Goal: Transaction & Acquisition: Purchase product/service

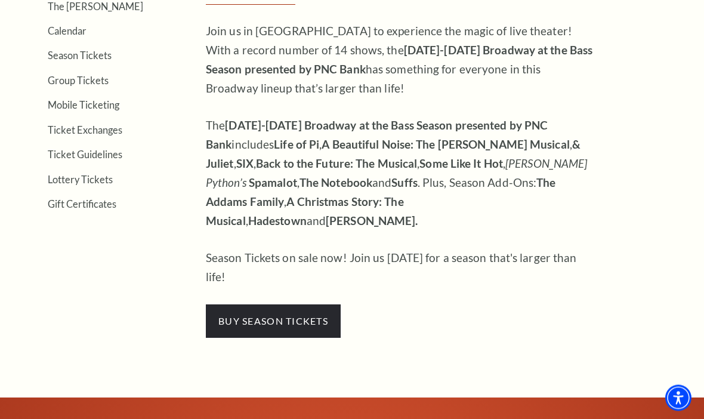
scroll to position [416, 0]
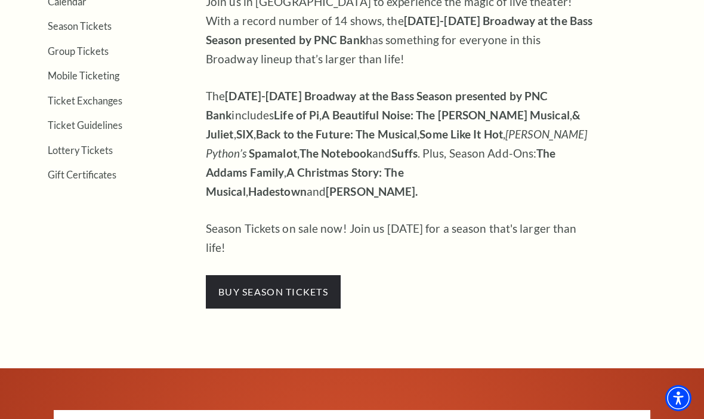
click at [325, 275] on span "buy season tickets" at bounding box center [273, 291] width 135 height 33
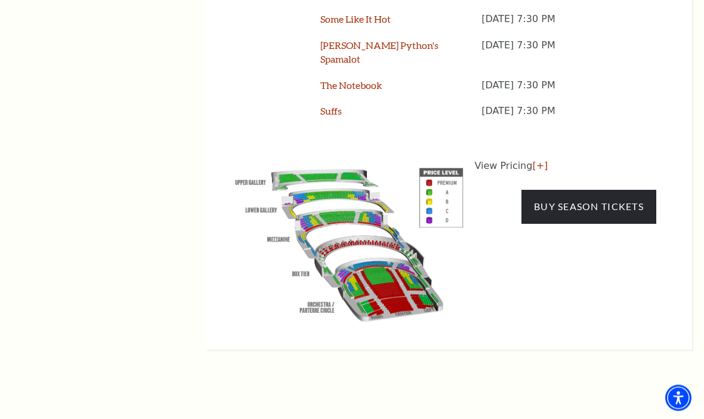
scroll to position [1267, 0]
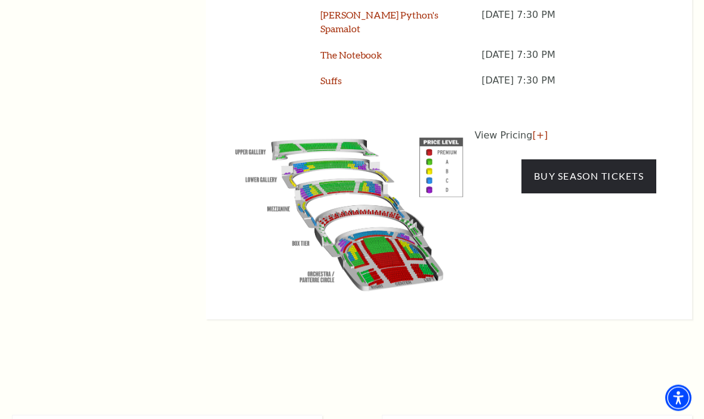
click at [617, 160] on link "Buy Season Tickets" at bounding box center [588, 176] width 135 height 33
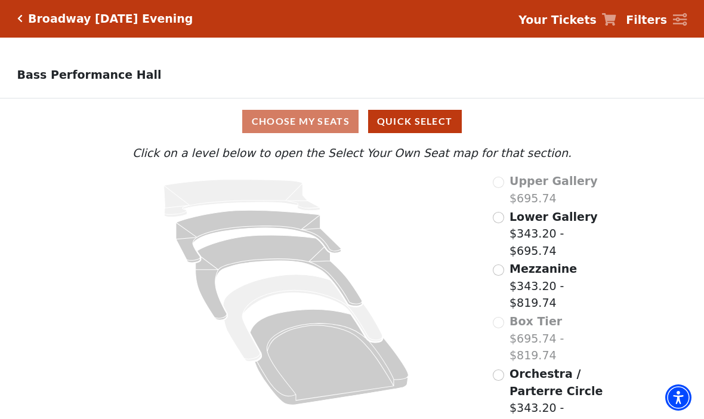
click at [567, 367] on span "Orchestra / Parterre Circle" at bounding box center [555, 382] width 93 height 30
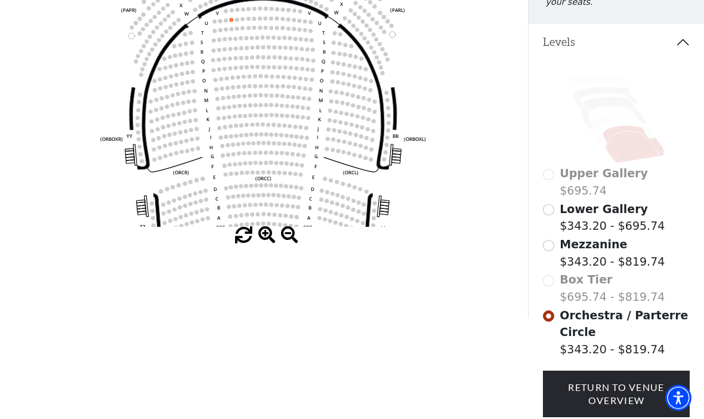
scroll to position [199, 0]
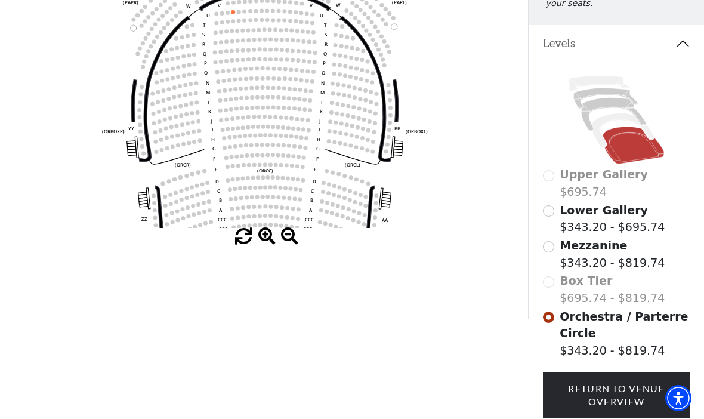
click at [619, 123] on icon at bounding box center [623, 129] width 62 height 33
click at [615, 112] on icon at bounding box center [613, 113] width 64 height 33
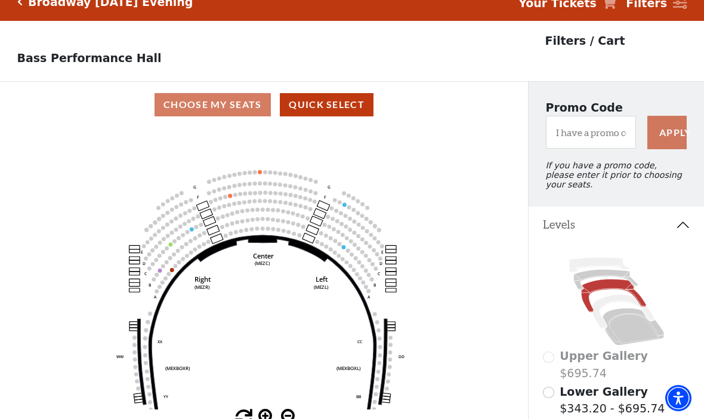
scroll to position [0, 0]
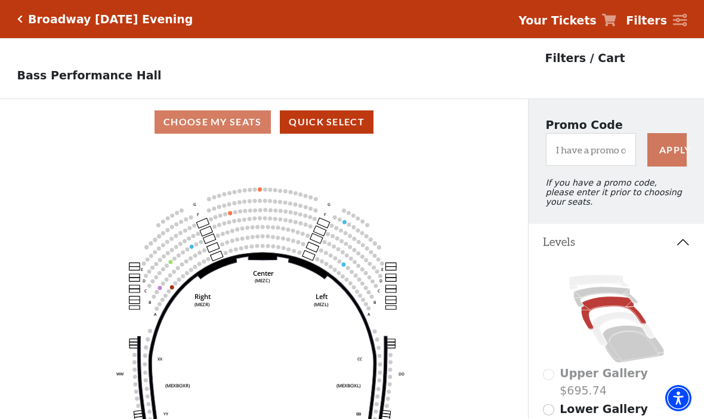
click at [21, 20] on icon "Click here to go back to filters" at bounding box center [19, 19] width 5 height 8
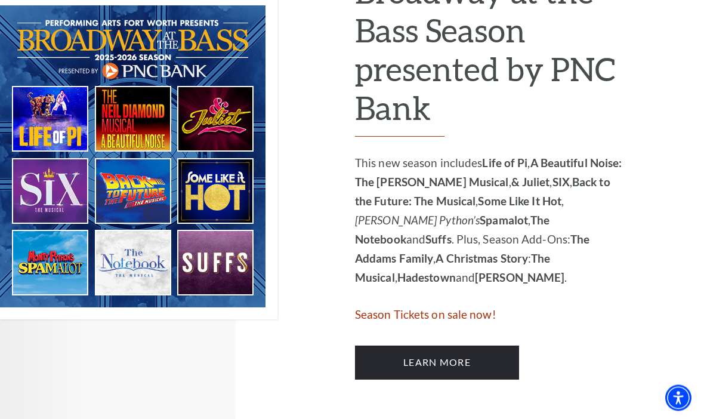
scroll to position [693, 0]
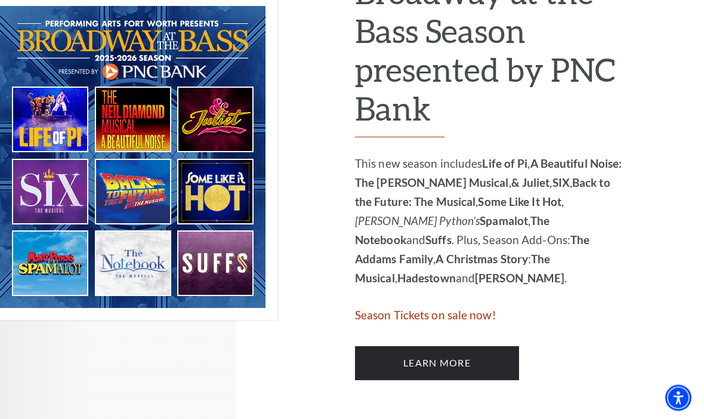
click at [472, 308] on span "Season Tickets on sale now!" at bounding box center [425, 315] width 141 height 14
click at [477, 347] on link "Learn More" at bounding box center [437, 363] width 164 height 33
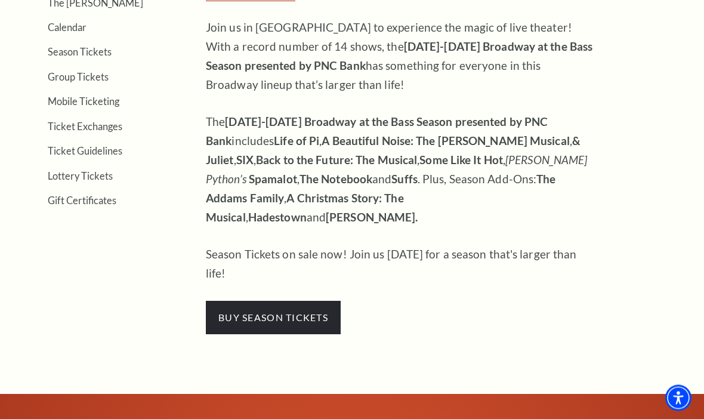
scroll to position [391, 0]
click at [256, 301] on span "buy season tickets" at bounding box center [273, 317] width 135 height 33
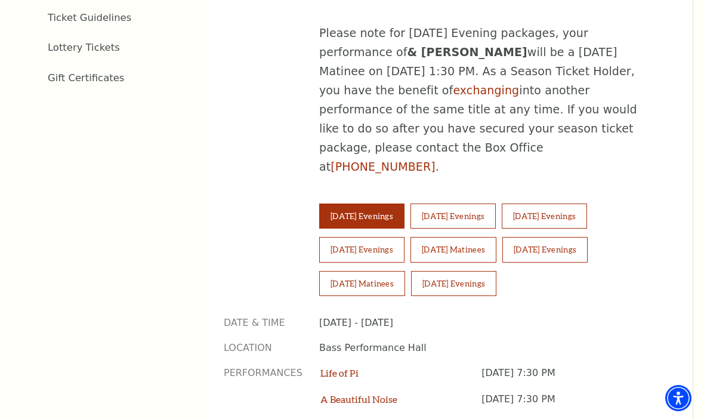
scroll to position [754, 0]
click at [472, 270] on button "[DATE] Evenings" at bounding box center [453, 282] width 85 height 25
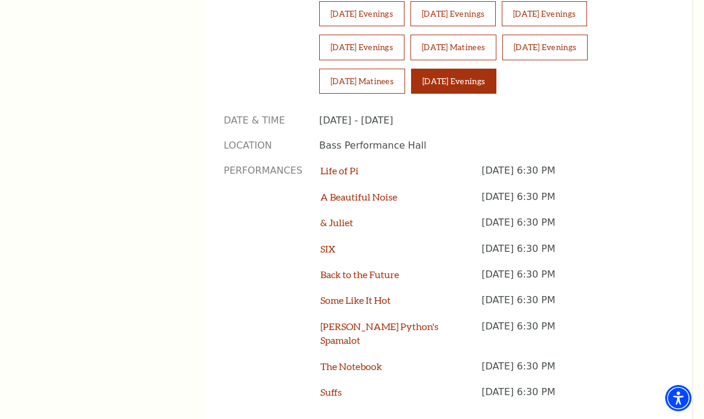
scroll to position [967, 0]
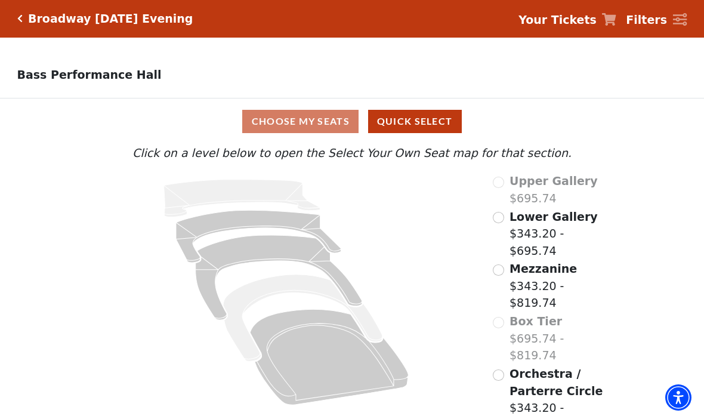
click at [556, 367] on span "Orchestra / Parterre Circle" at bounding box center [555, 382] width 93 height 30
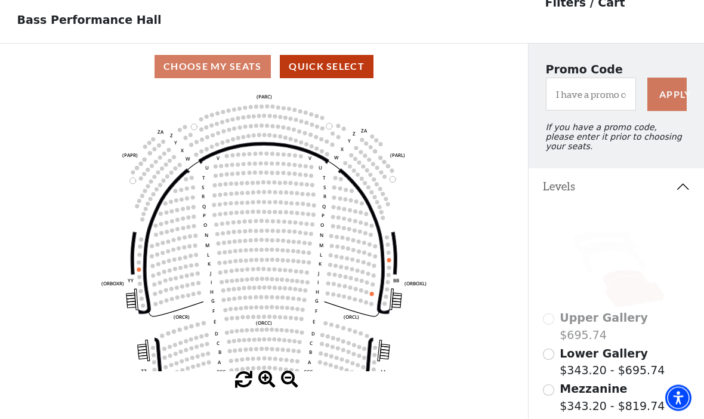
scroll to position [55, 0]
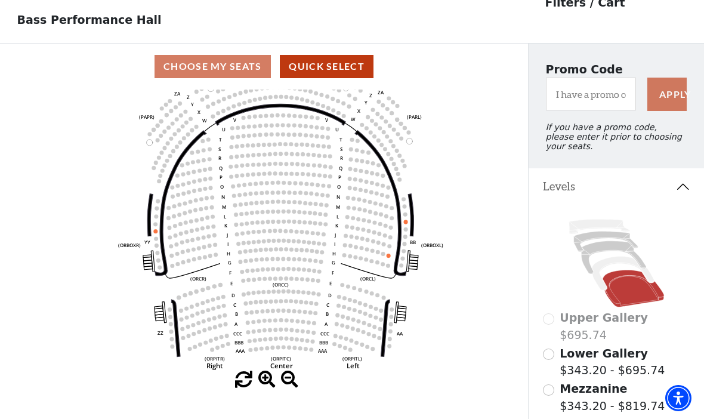
click at [608, 251] on icon at bounding box center [613, 256] width 64 height 33
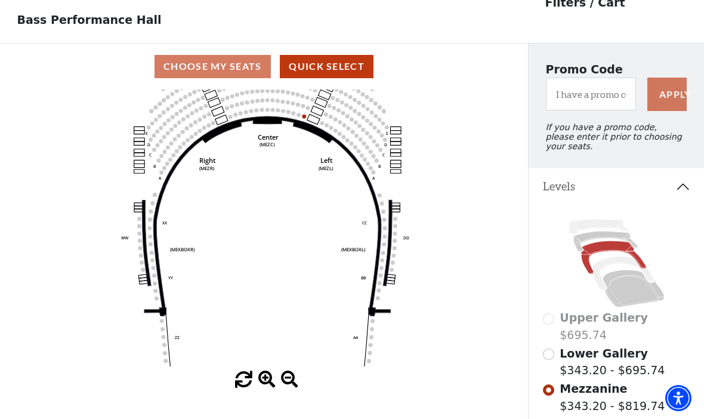
click at [602, 233] on icon at bounding box center [598, 226] width 61 height 14
click at [604, 237] on icon at bounding box center [605, 241] width 64 height 20
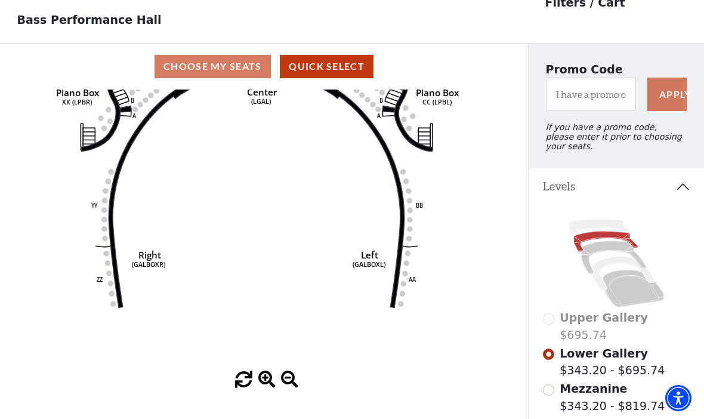
click at [630, 298] on icon at bounding box center [632, 288] width 61 height 37
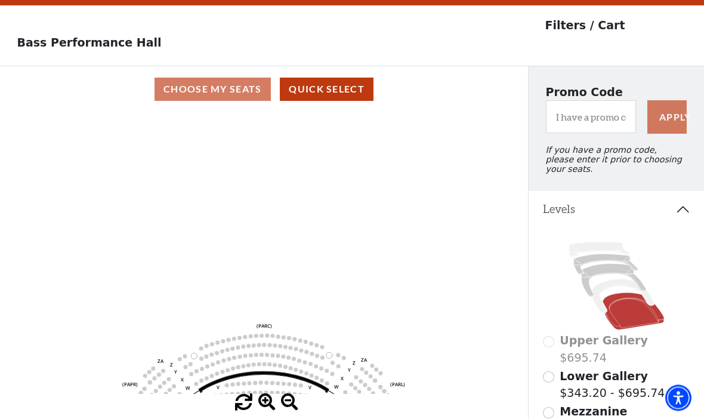
scroll to position [0, 0]
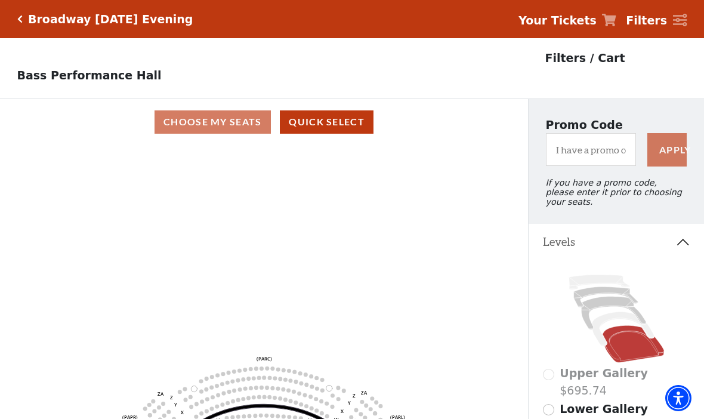
click at [14, 19] on div "Broadway Sunday Evening Your Tickets Filters" at bounding box center [352, 19] width 704 height 38
click at [21, 16] on icon "Click here to go back to filters" at bounding box center [19, 19] width 5 height 8
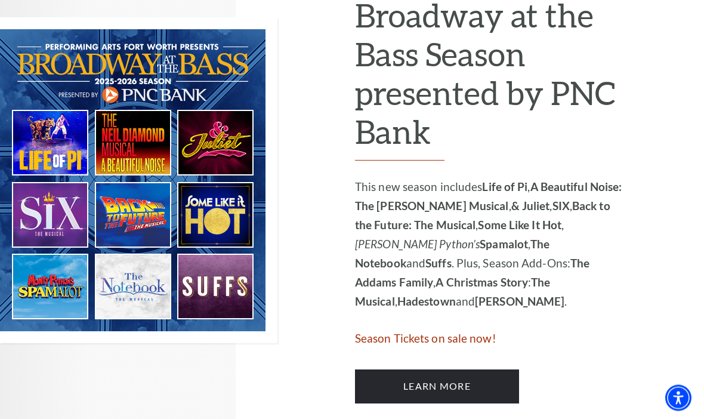
scroll to position [673, 0]
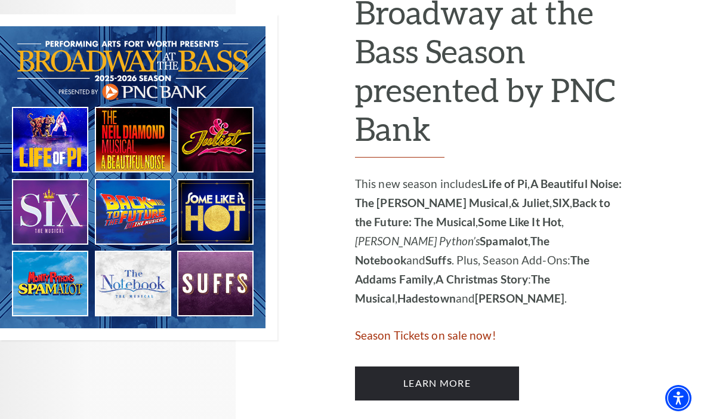
click at [463, 328] on span "Season Tickets on sale now!" at bounding box center [425, 335] width 141 height 14
click at [462, 328] on span "Season Tickets on sale now!" at bounding box center [425, 335] width 141 height 14
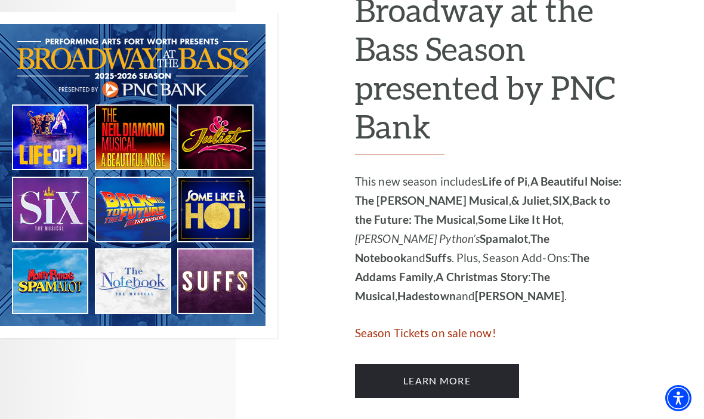
scroll to position [706, 0]
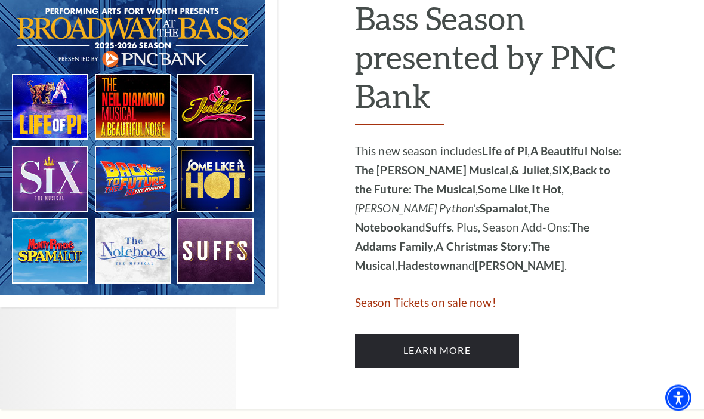
click at [463, 293] on p "Season Tickets on sale now!" at bounding box center [490, 302] width 271 height 19
click at [446, 333] on link "Learn More" at bounding box center [437, 349] width 164 height 33
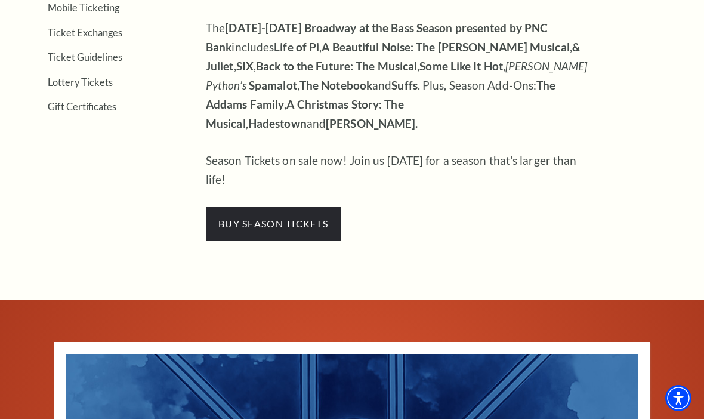
scroll to position [484, 0]
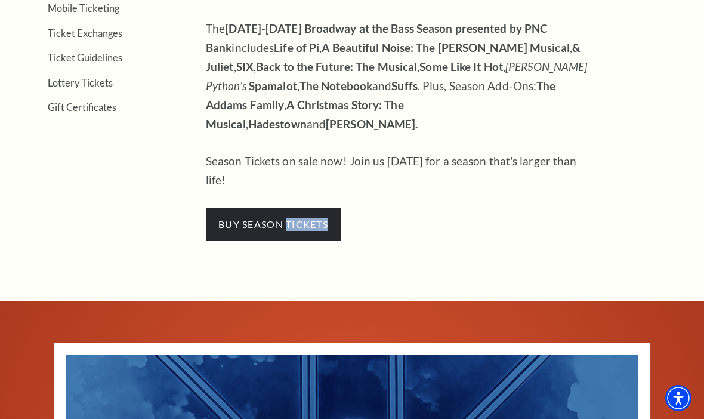
click at [259, 208] on span "buy season tickets" at bounding box center [273, 224] width 135 height 33
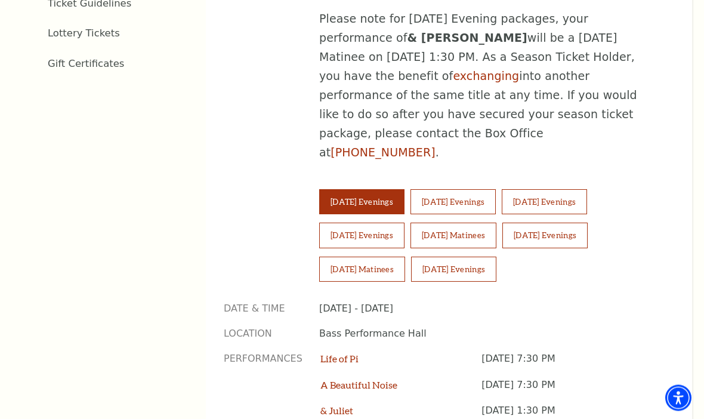
scroll to position [768, 0]
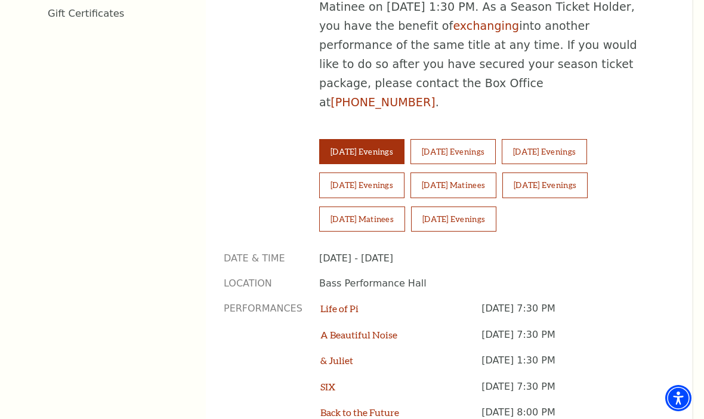
scroll to position [794, 0]
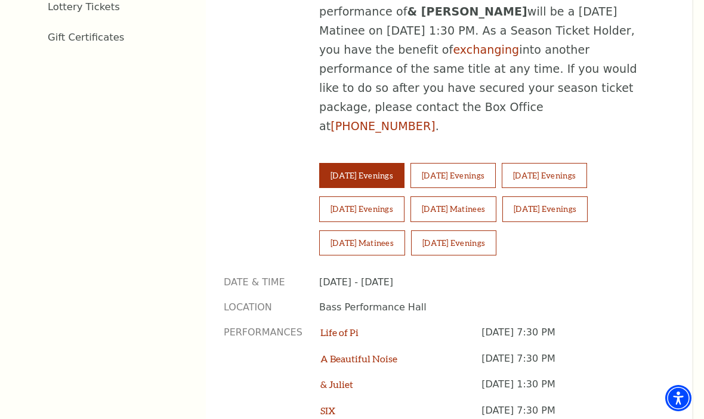
click at [385, 230] on button "[DATE] Matinees" at bounding box center [362, 242] width 86 height 25
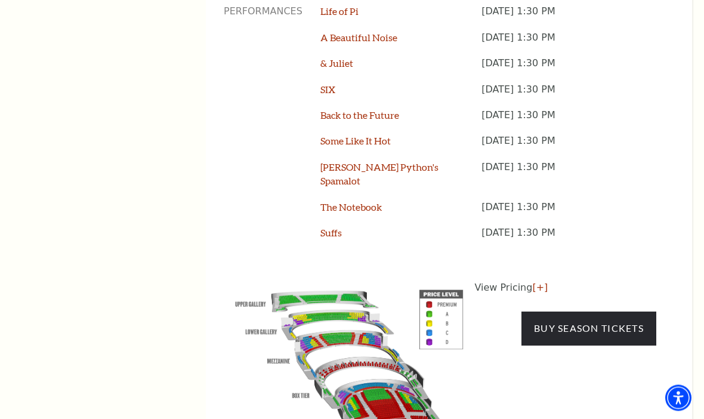
scroll to position [1115, 0]
click at [581, 311] on link "Buy Season Tickets" at bounding box center [588, 327] width 135 height 33
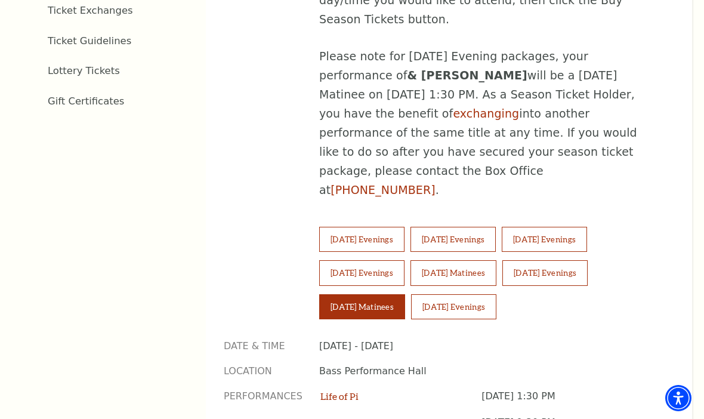
scroll to position [741, 0]
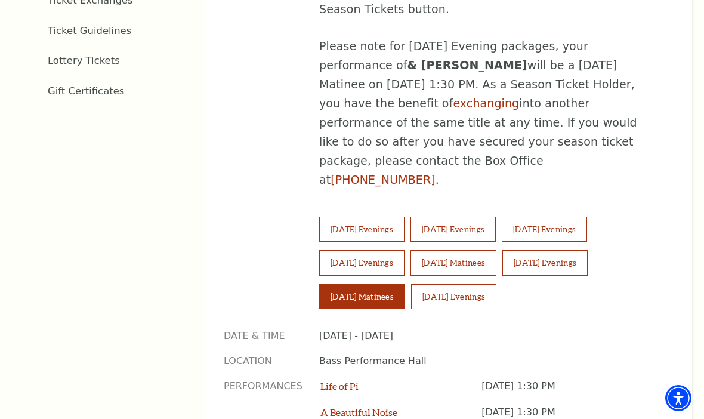
click at [583, 250] on button "Saturday Evenings" at bounding box center [544, 262] width 85 height 25
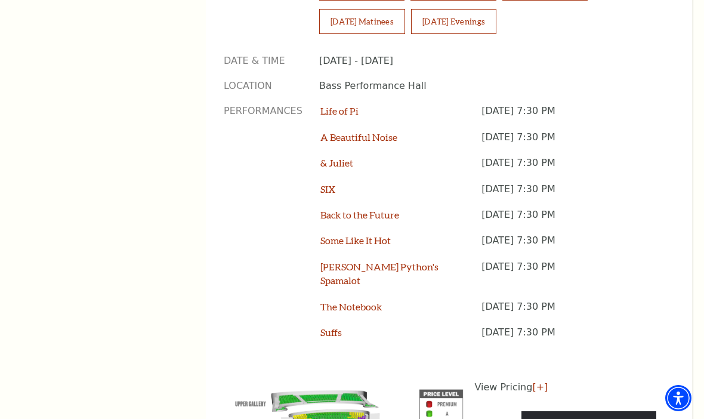
scroll to position [1135, 0]
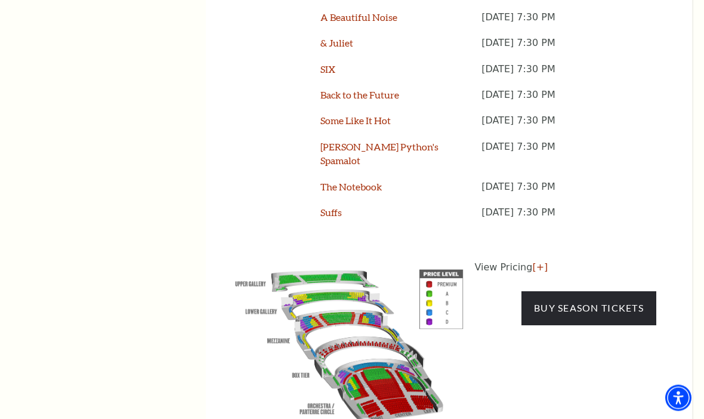
click at [623, 292] on link "Buy Season Tickets" at bounding box center [588, 308] width 135 height 33
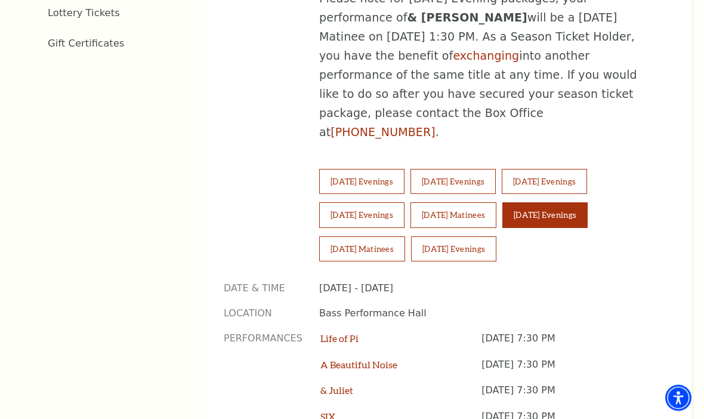
scroll to position [787, 0]
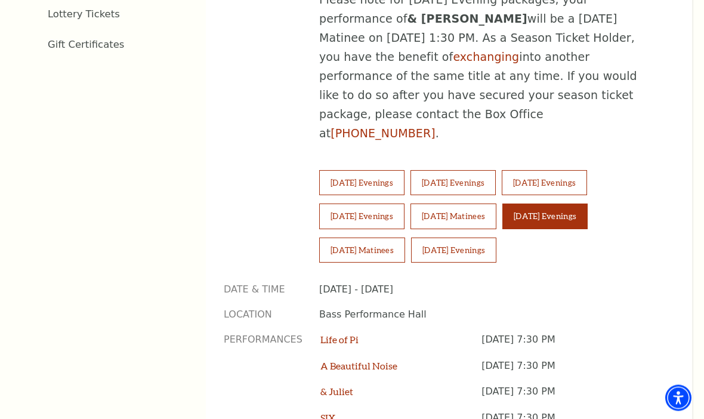
click at [367, 204] on button "Friday Evenings" at bounding box center [361, 216] width 85 height 25
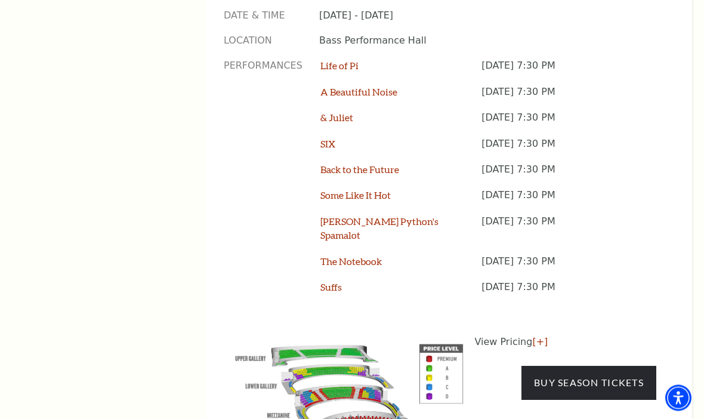
scroll to position [1069, 0]
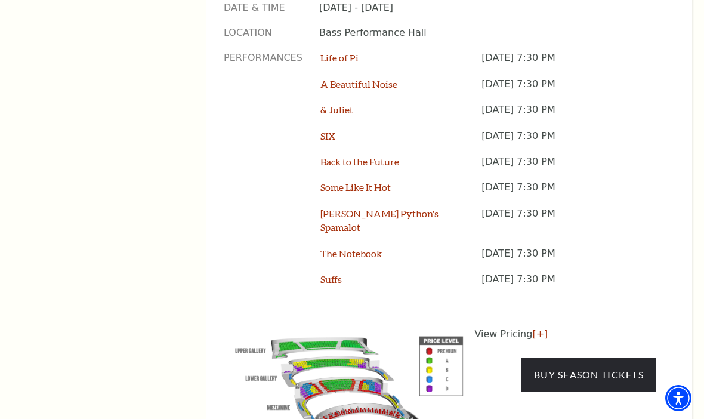
click at [617, 358] on link "Buy Season Tickets" at bounding box center [588, 374] width 135 height 33
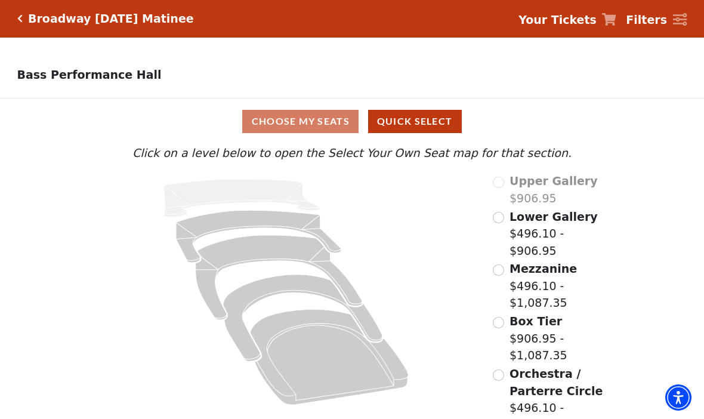
click at [559, 369] on span "Orchestra / Parterre Circle" at bounding box center [555, 382] width 93 height 30
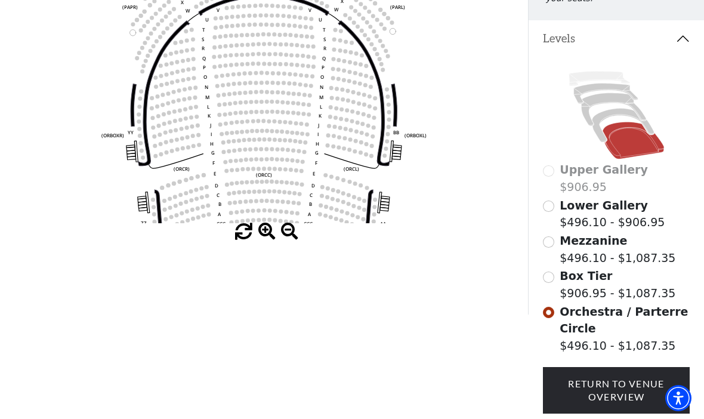
scroll to position [245, 0]
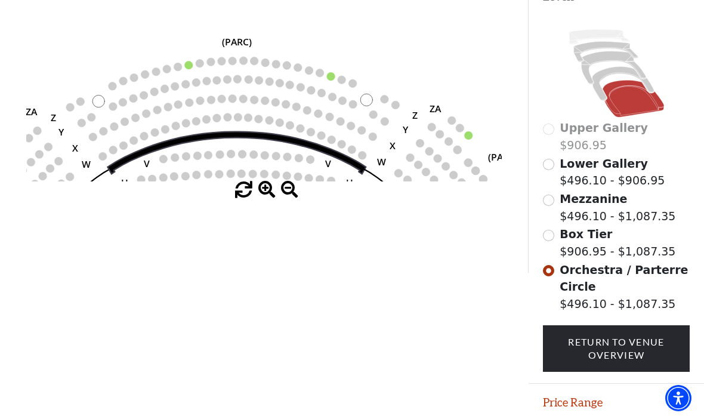
click at [617, 248] on label "Box Tier $906.95 - $1,087.35" at bounding box center [617, 242] width 116 height 34
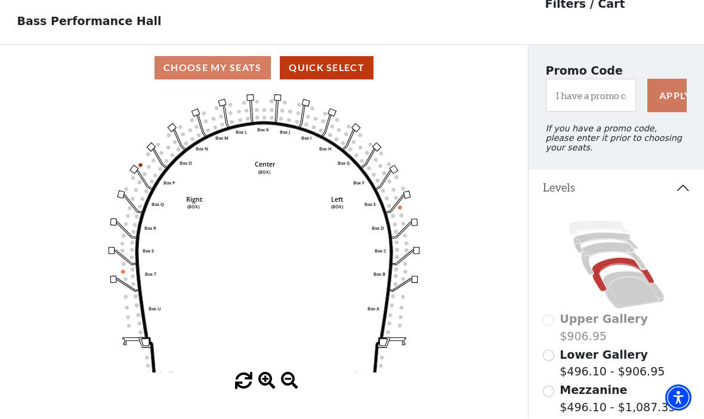
scroll to position [55, 0]
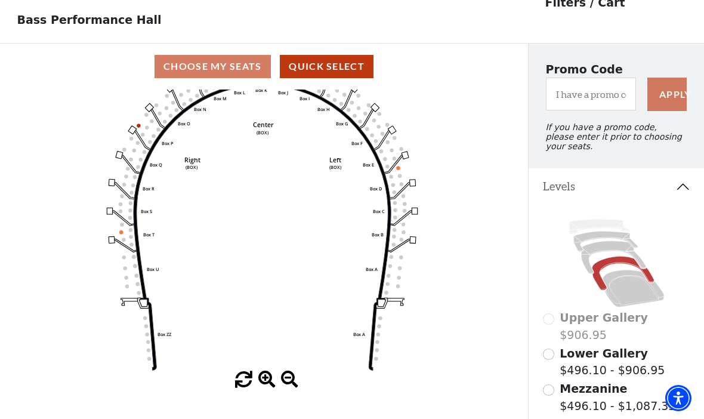
click at [607, 250] on icon at bounding box center [613, 256] width 64 height 33
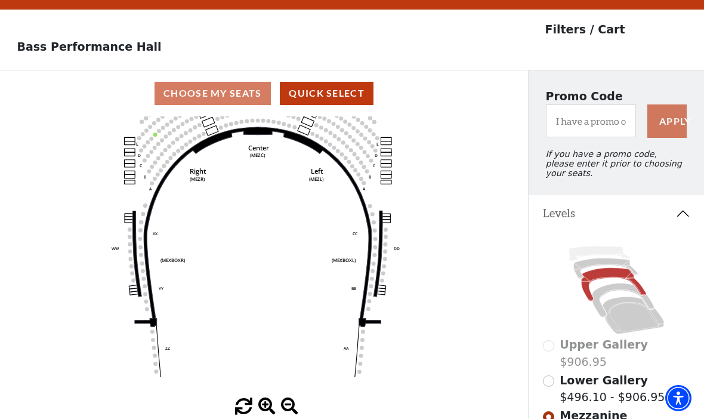
scroll to position [0, 0]
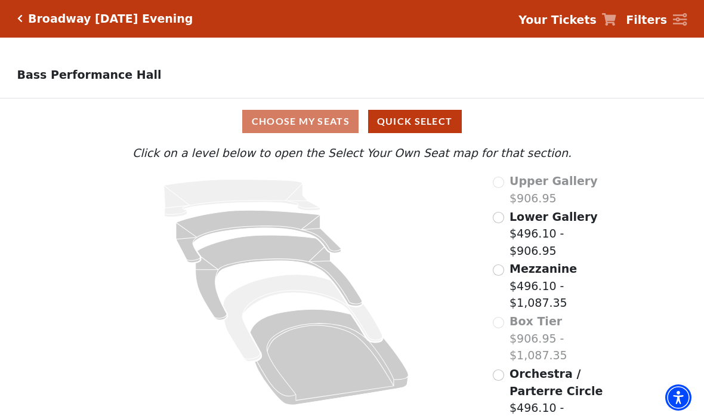
click at [553, 366] on label "Orchestra / Parterre Circle $496.10 - $1,087.35" at bounding box center [558, 400] width 98 height 68
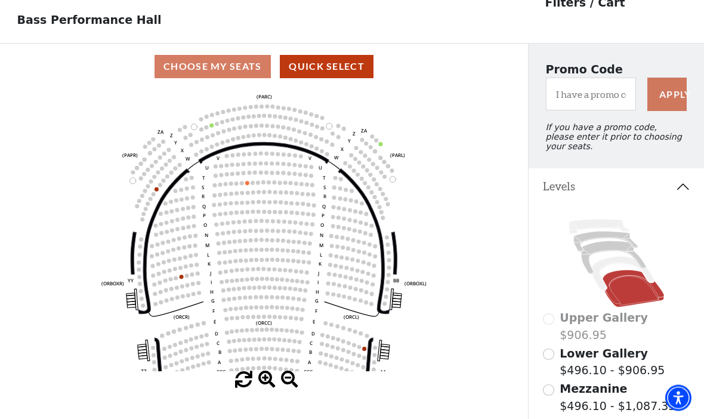
scroll to position [55, 0]
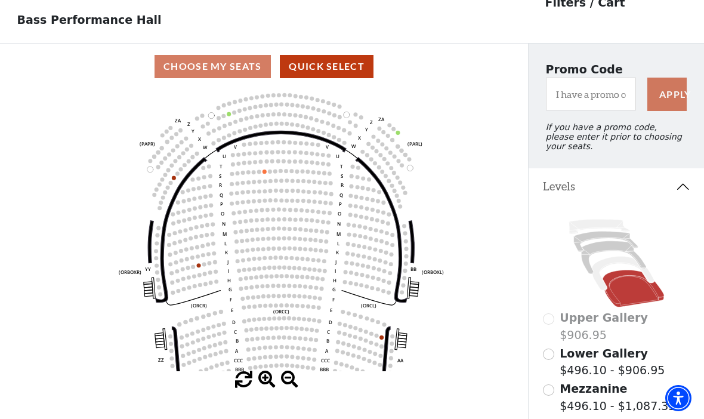
click at [607, 254] on icon at bounding box center [613, 256] width 64 height 33
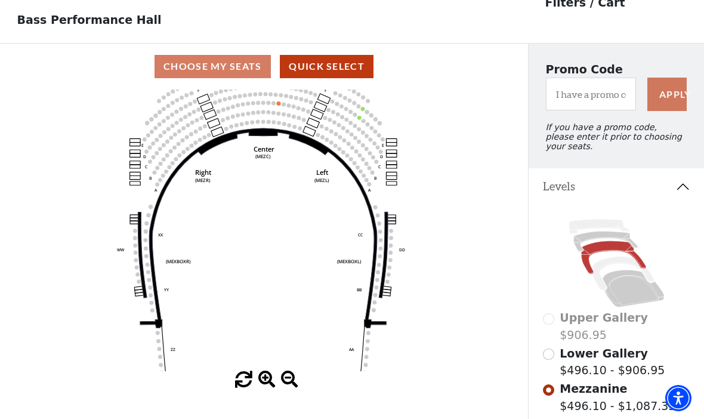
click at [605, 231] on icon at bounding box center [598, 226] width 61 height 14
click at [608, 242] on icon at bounding box center [605, 241] width 64 height 20
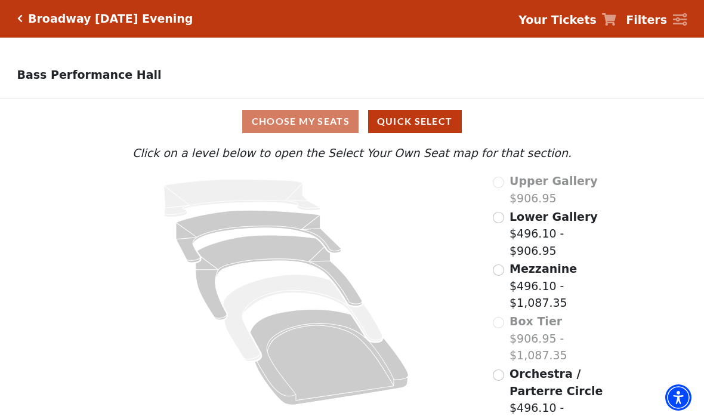
click at [373, 361] on icon at bounding box center [329, 357] width 158 height 95
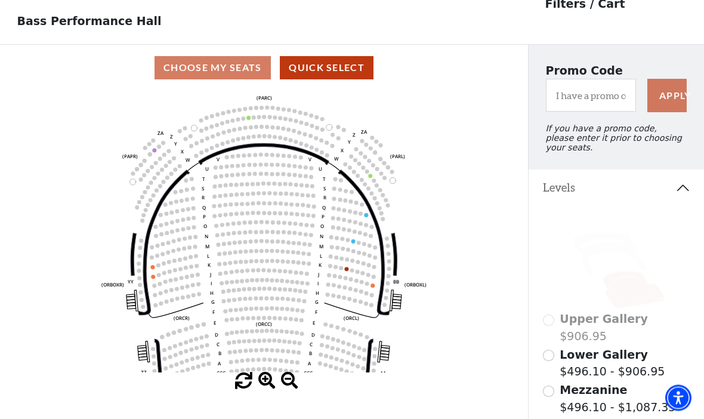
scroll to position [55, 0]
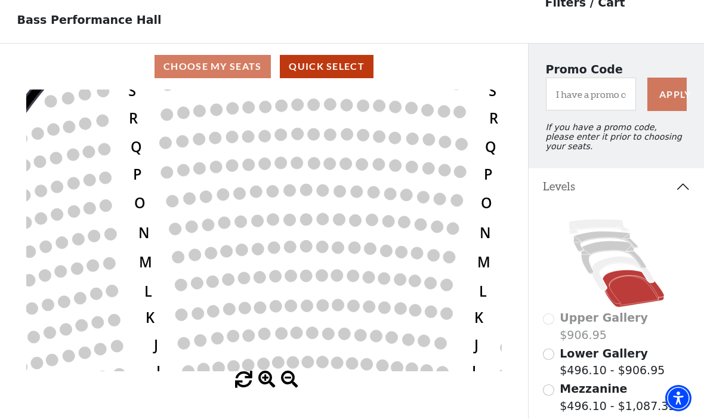
click at [249, 135] on icon "Left (ORPITL) Right (ORPITR) Center (ORPITC) ZZ AA YY BB ZA ZA (ORCL) (ORCR) (O…" at bounding box center [263, 229] width 475 height 281
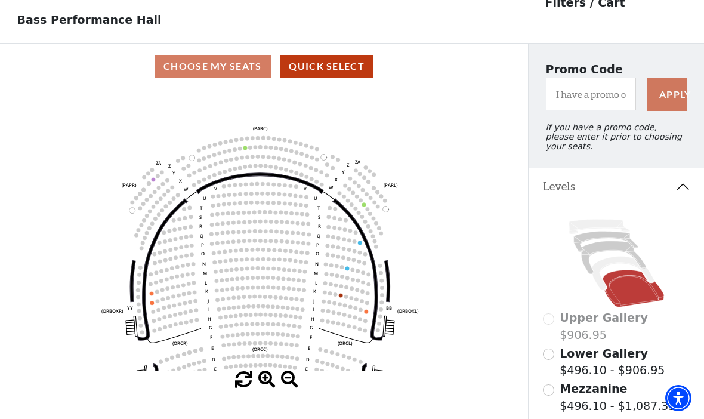
click at [615, 255] on icon at bounding box center [613, 256] width 64 height 33
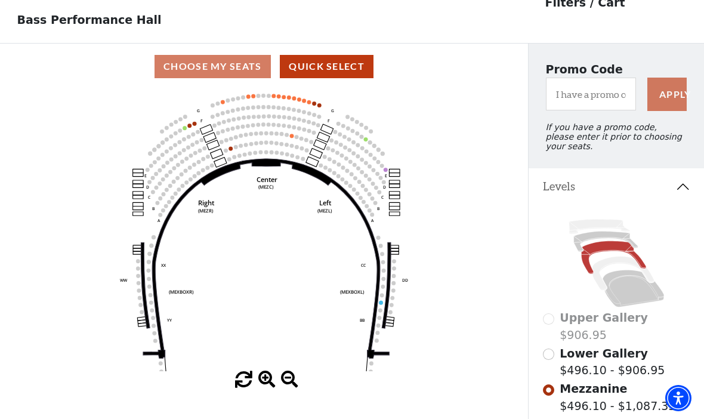
click at [607, 237] on icon at bounding box center [605, 241] width 64 height 20
